Goal: Complete application form: Complete application form

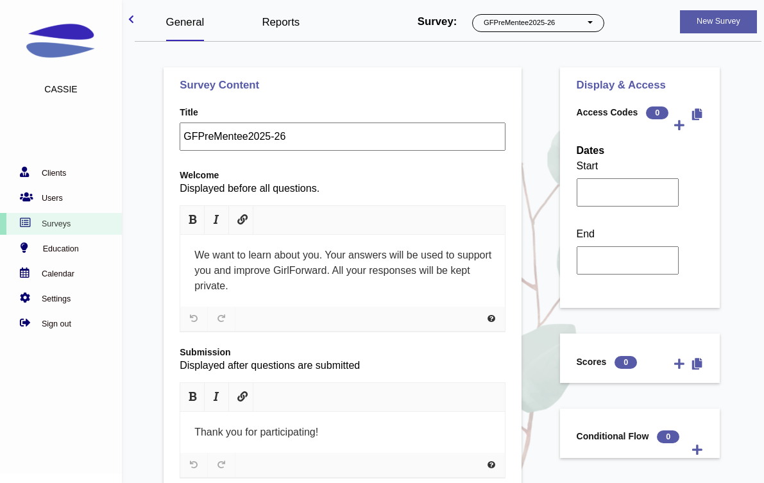
select select "1076"
select select "1226"
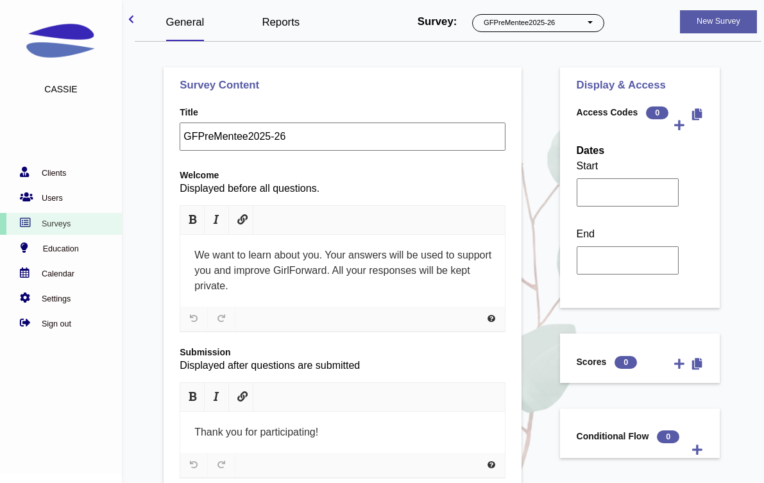
select select "1226"
select select "1237"
select select "1225"
select select "1226"
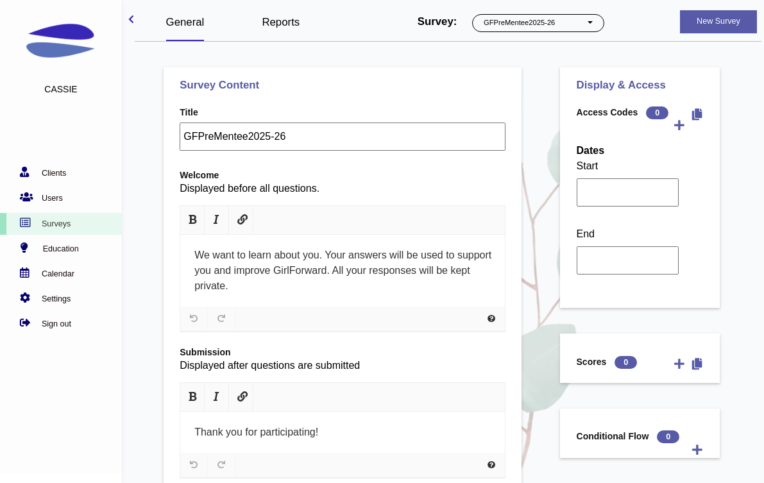
select select "1234"
